Goal: Use online tool/utility: Utilize a website feature to perform a specific function

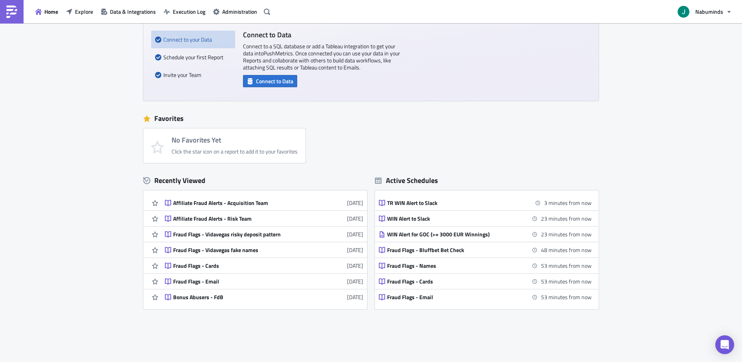
scroll to position [64, 0]
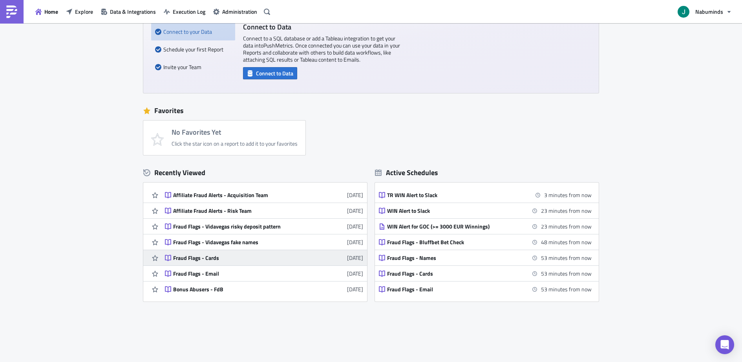
click at [225, 262] on link "Fraud Flags - Cards [DATE]" at bounding box center [264, 257] width 198 height 15
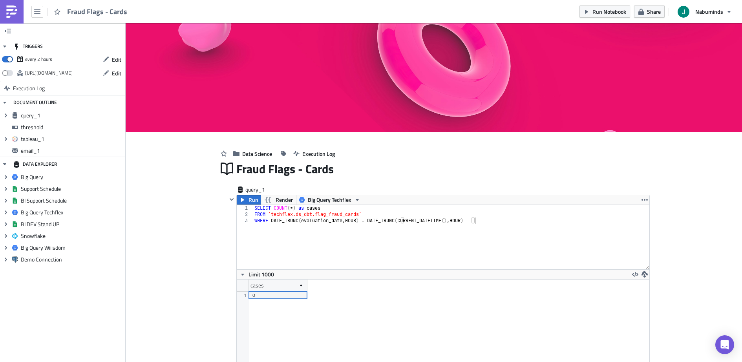
scroll to position [90, 413]
click at [253, 200] on span "Run" at bounding box center [254, 199] width 10 height 9
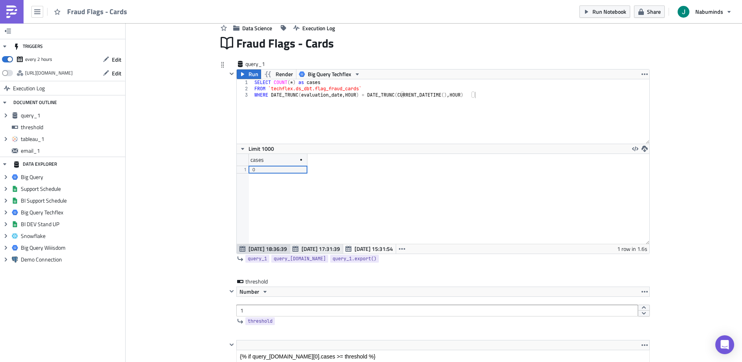
click at [315, 249] on span "[DATE] 17:31:39" at bounding box center [321, 249] width 38 height 8
click at [361, 248] on span "[DATE] 15:31:54" at bounding box center [374, 249] width 38 height 8
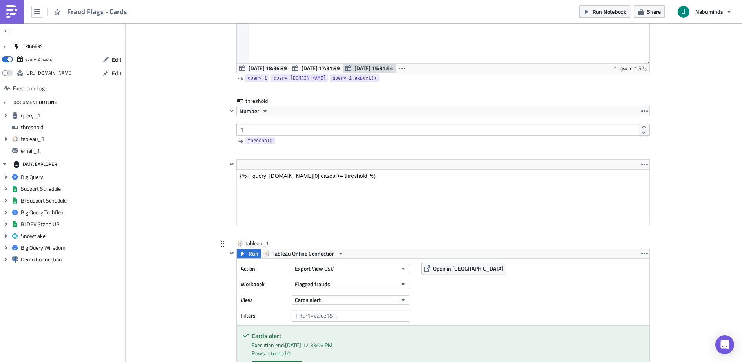
scroll to position [287, 0]
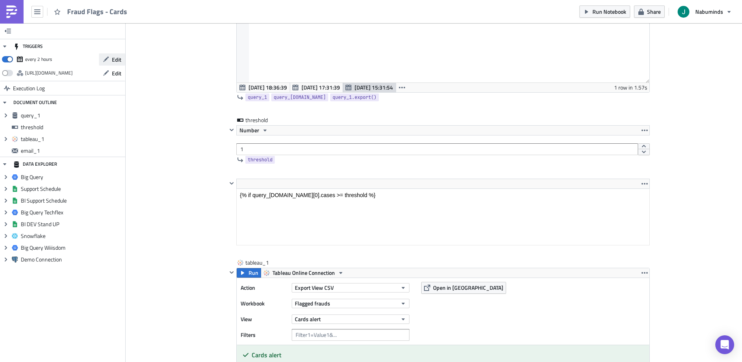
click at [107, 59] on icon "button" at bounding box center [105, 59] width 5 height 5
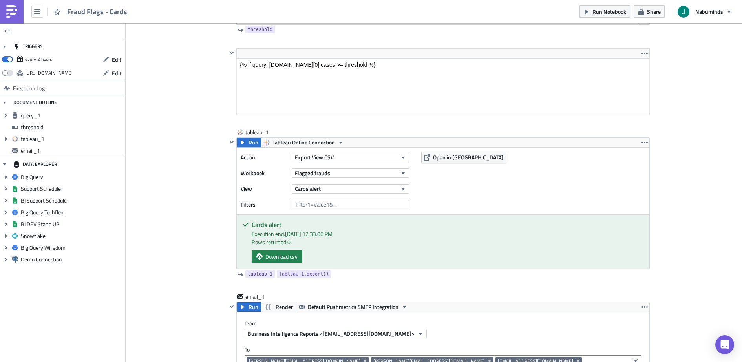
scroll to position [423, 0]
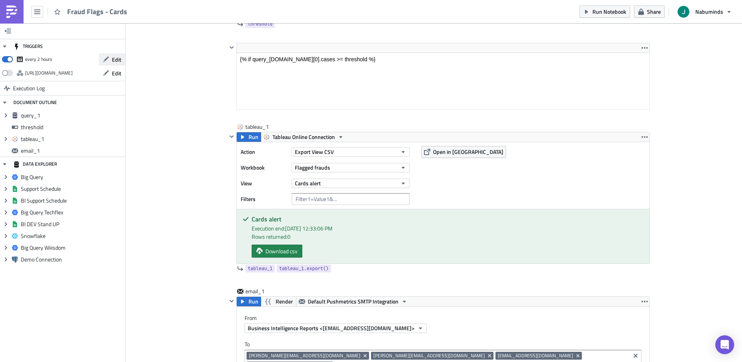
click at [115, 59] on span "Edit" at bounding box center [116, 59] width 9 height 8
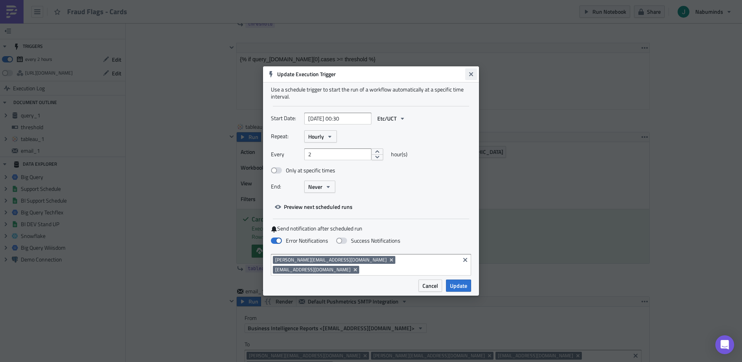
click at [474, 77] on icon "Close" at bounding box center [471, 74] width 6 height 6
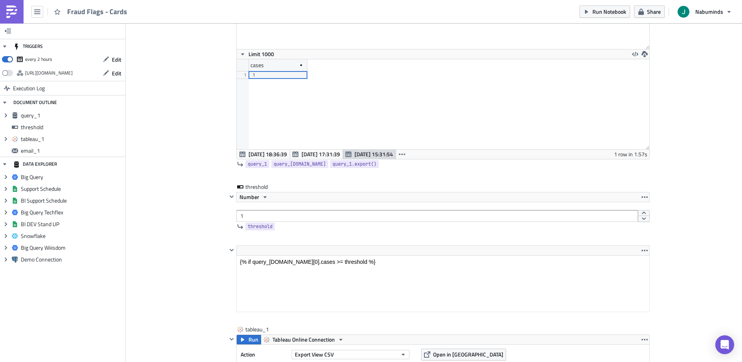
scroll to position [56, 0]
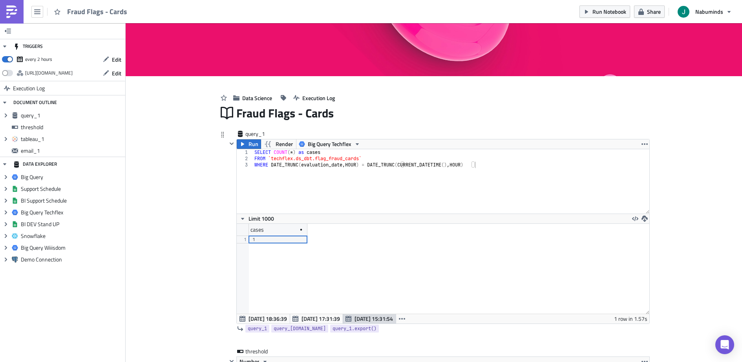
click at [350, 175] on div "SELECT COUNT ( * ) as cases FROM `techflex.ds_dbt.flag_fraud_cards` WHERE DATE_…" at bounding box center [451, 187] width 397 height 77
type textarea "FROM `techflex.ds_dbt.flag_fraud_cards` WHERE DATE_TRUNC(evaluation_date, HOUR)…"
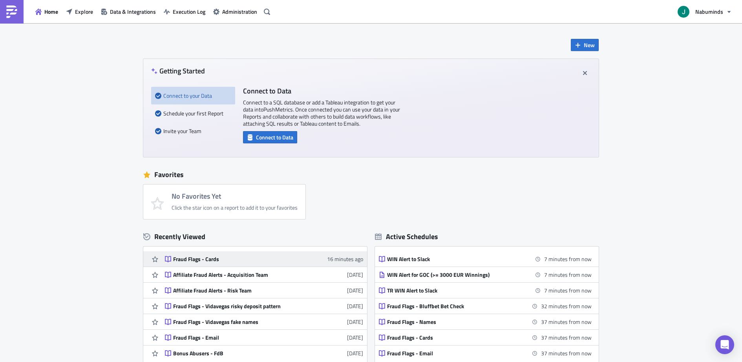
click at [258, 259] on div "Fraud Flags - Cards" at bounding box center [241, 259] width 137 height 7
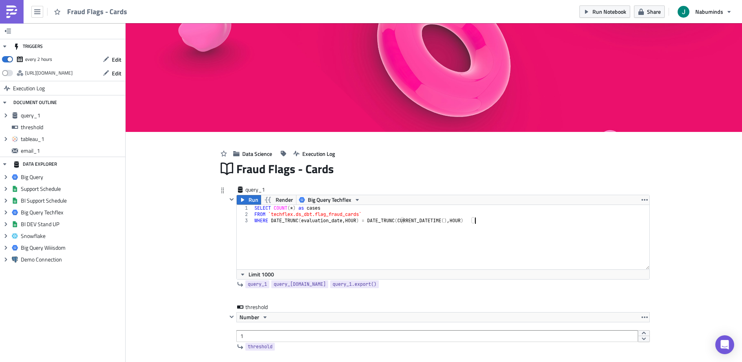
click at [319, 236] on div "SELECT COUNT ( * ) as cases FROM `techflex.ds_dbt.flag_fraud_cards` WHERE DATE_…" at bounding box center [451, 243] width 397 height 77
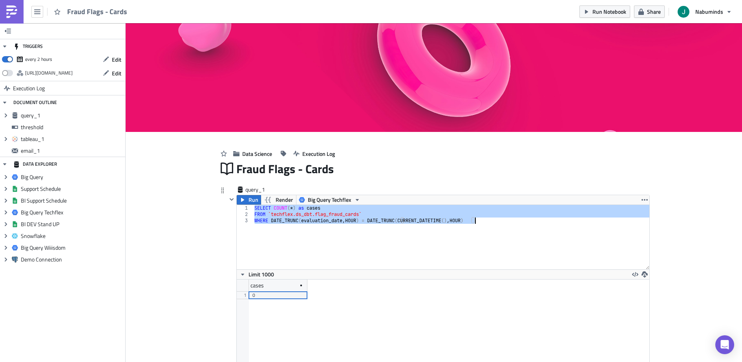
click at [293, 248] on div "SELECT COUNT ( * ) as cases FROM `techflex.ds_dbt.flag_fraud_cards` WHERE DATE_…" at bounding box center [451, 243] width 397 height 77
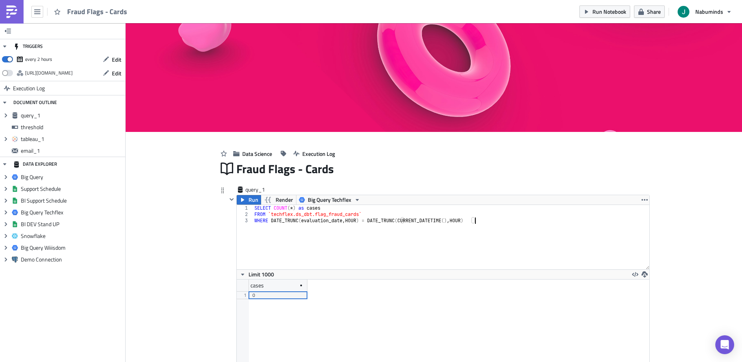
type textarea "FROM `techflex.ds_dbt.flag_fraud_cards` WHERE DATE_TRUNC(evaluation_date, HOUR)…"
paste textarea
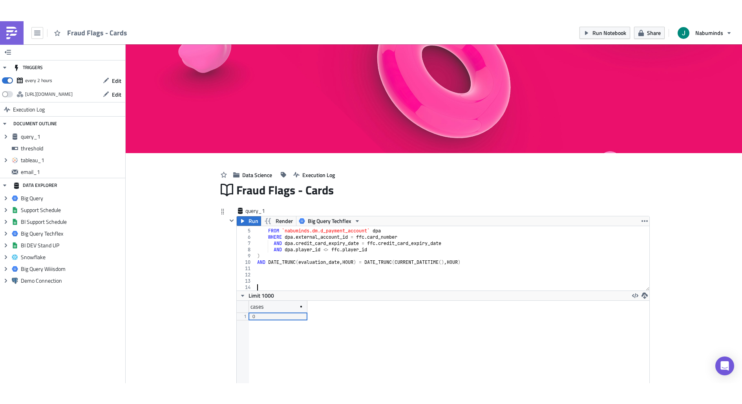
scroll to position [0, 0]
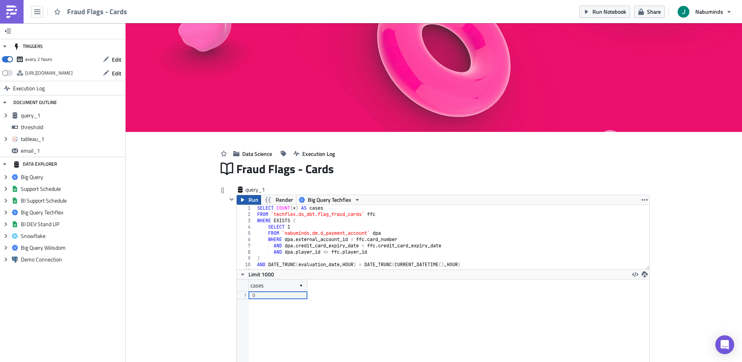
click at [247, 201] on button "Run" at bounding box center [249, 199] width 24 height 9
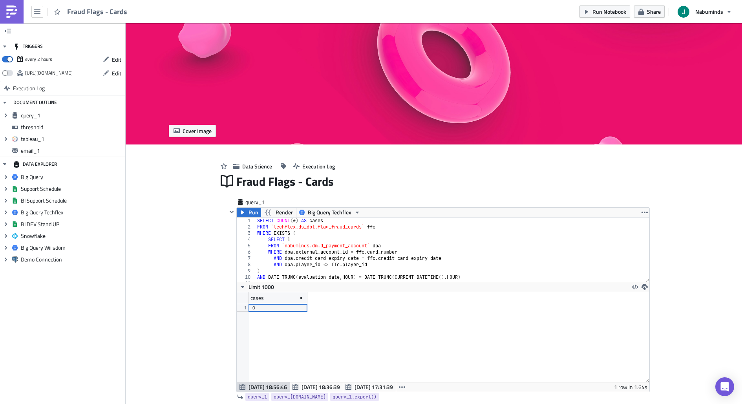
scroll to position [90, 413]
